Goal: Task Accomplishment & Management: Manage account settings

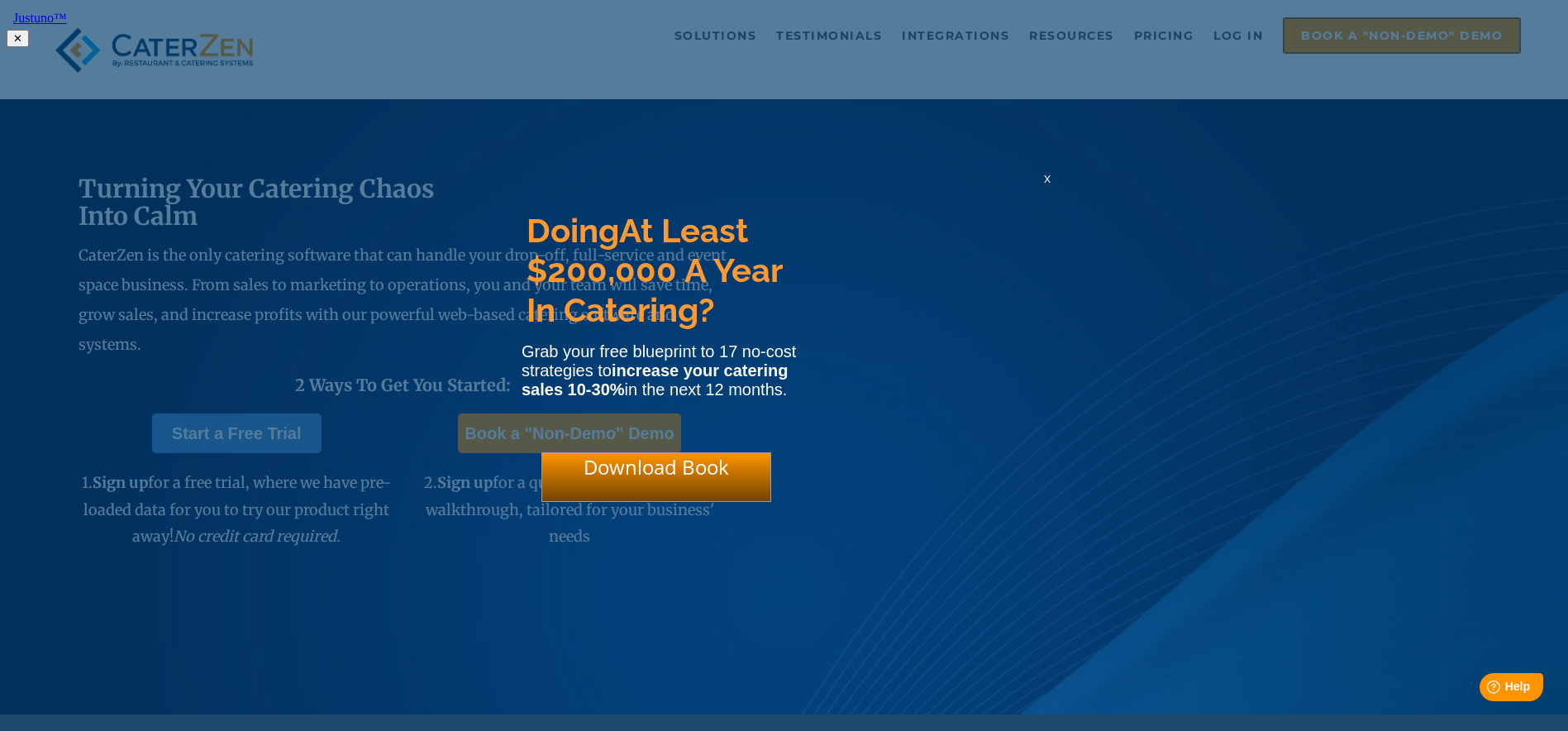
click at [1044, 186] on span "x" at bounding box center [1047, 178] width 7 height 15
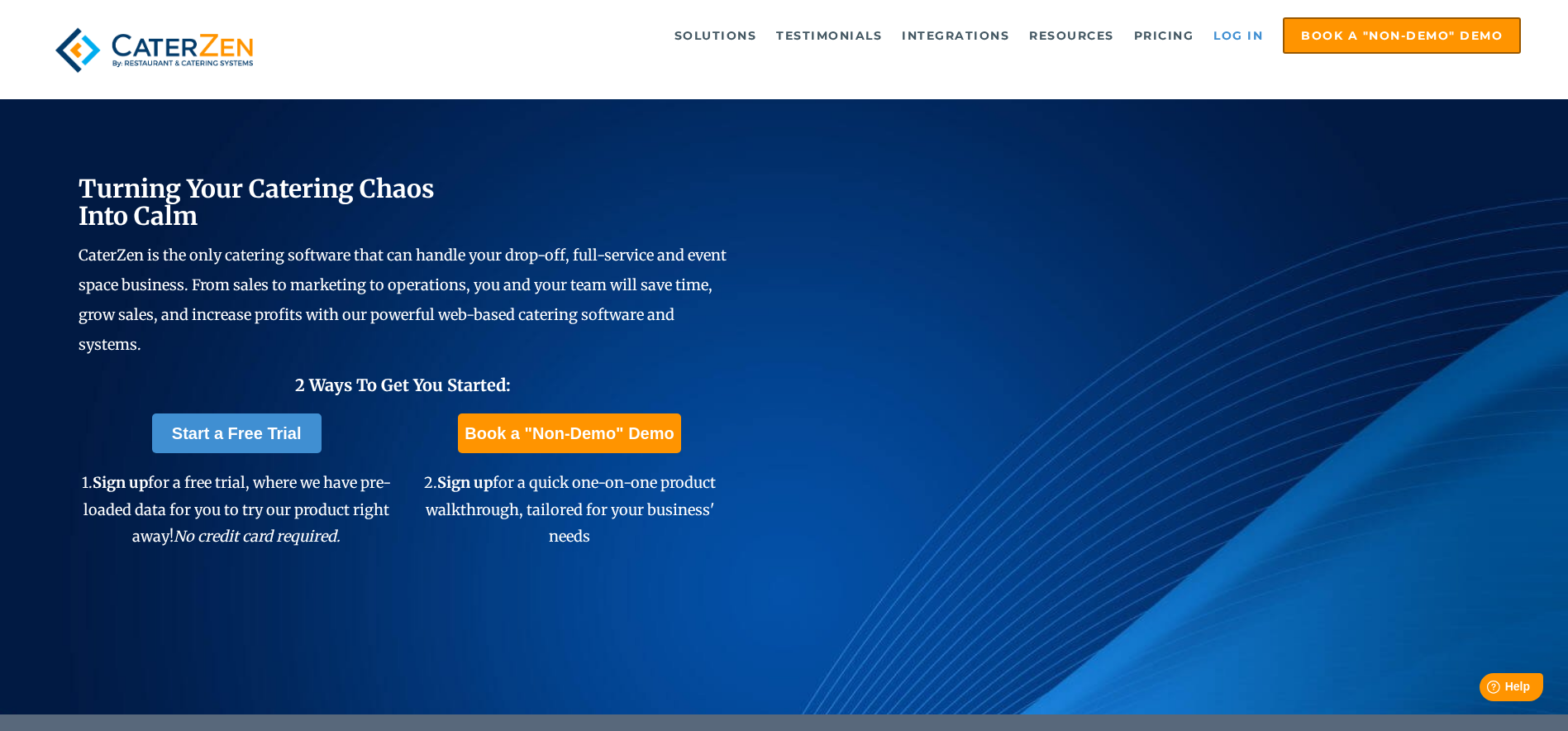
click at [1232, 37] on link "Log in" at bounding box center [1238, 35] width 66 height 33
click at [1246, 33] on link "Log in" at bounding box center [1238, 35] width 66 height 33
